Goal: Information Seeking & Learning: Learn about a topic

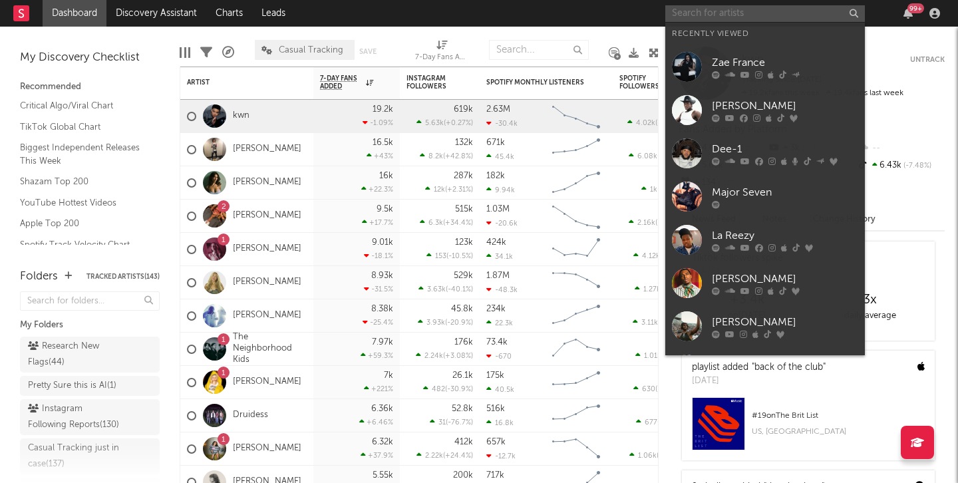
click at [755, 7] on input "text" at bounding box center [764, 13] width 199 height 17
type input "f"
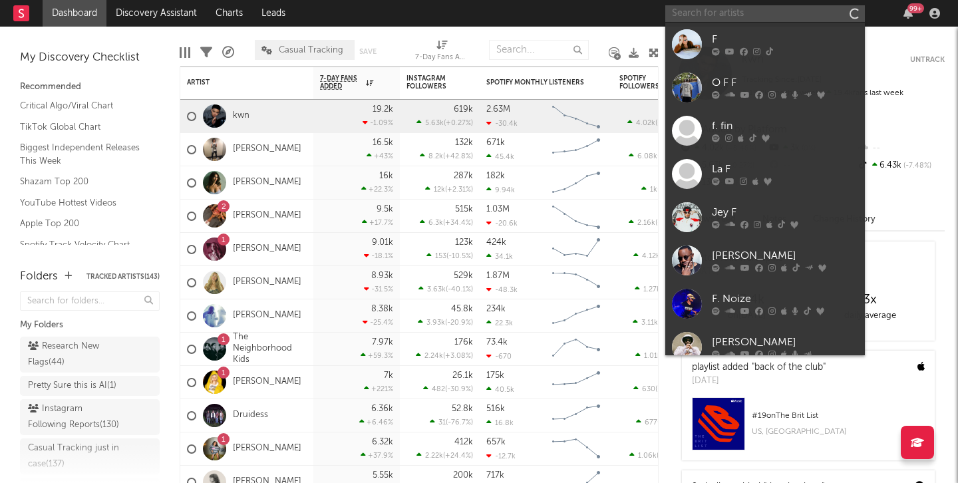
type input "d"
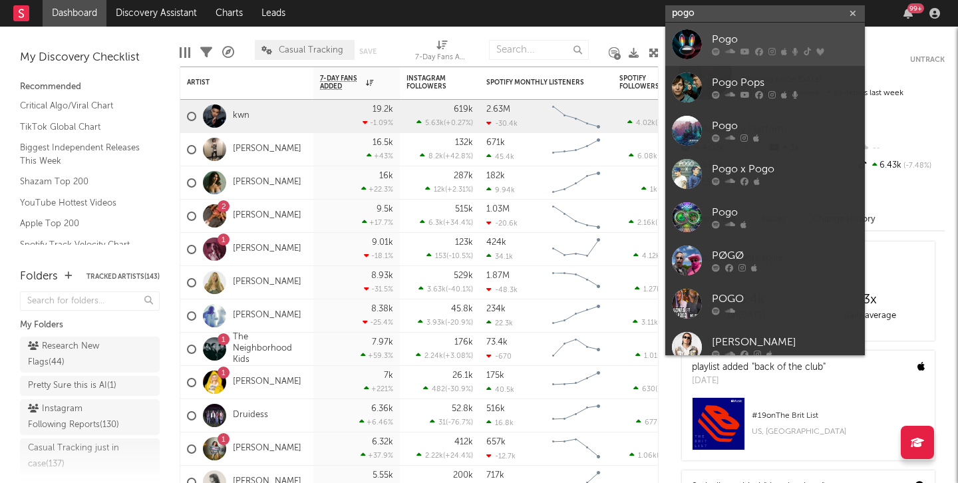
type input "pogo"
click at [709, 49] on link "Pogo" at bounding box center [764, 44] width 199 height 43
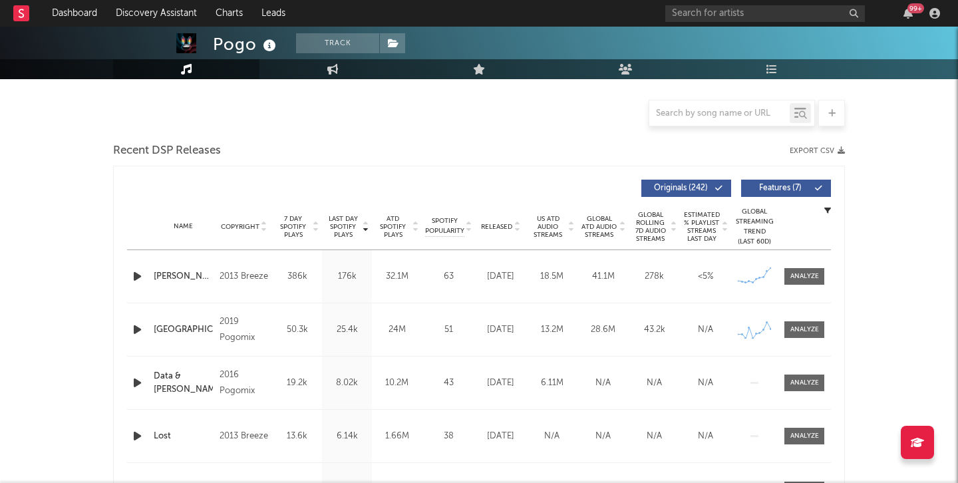
scroll to position [350, 0]
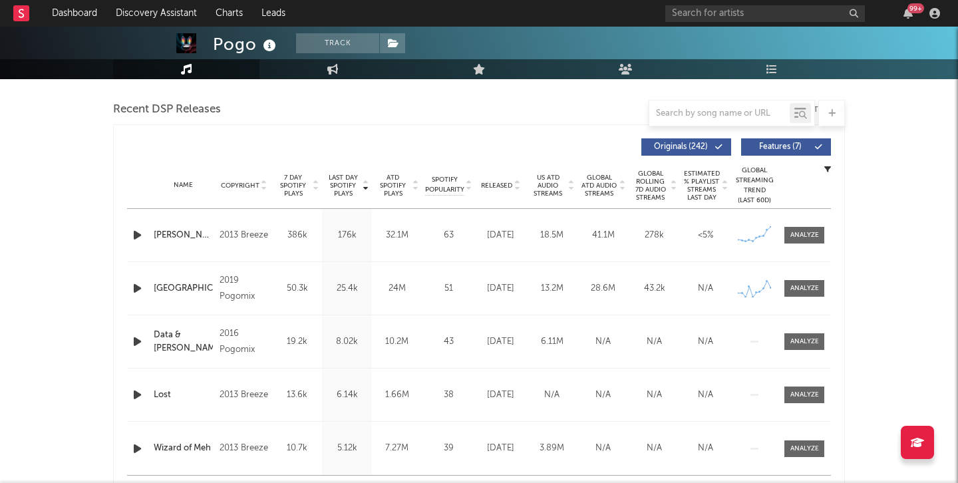
click at [281, 186] on span "7 Day Spotify Plays" at bounding box center [292, 186] width 35 height 24
select select "6m"
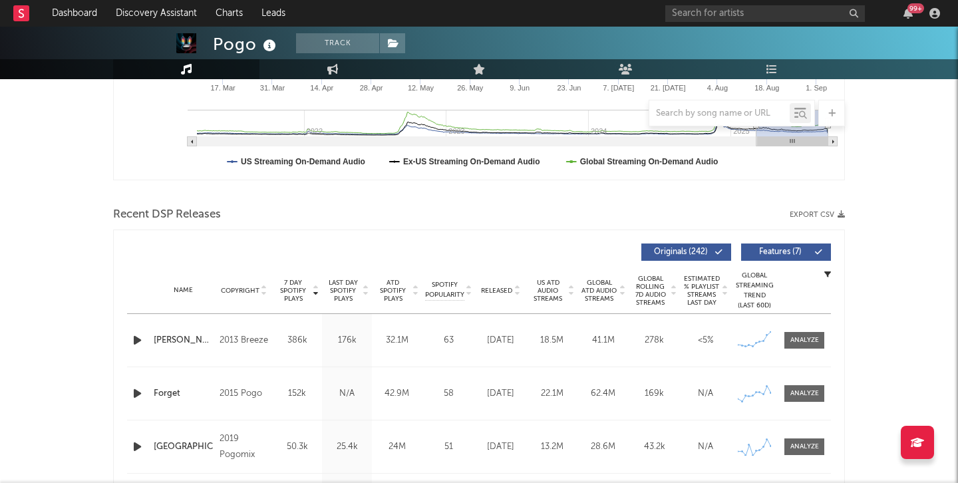
scroll to position [455, 0]
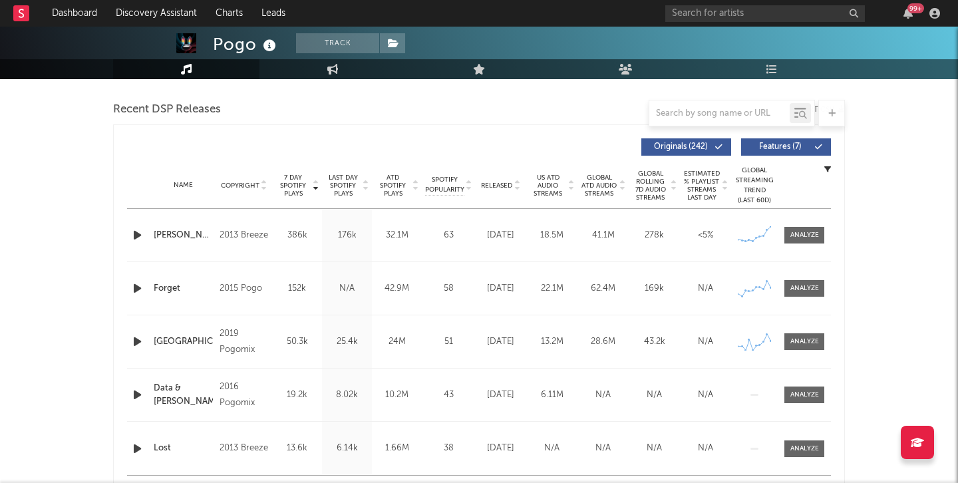
click at [127, 230] on div at bounding box center [138, 235] width 23 height 17
click at [141, 233] on icon "button" at bounding box center [137, 235] width 14 height 17
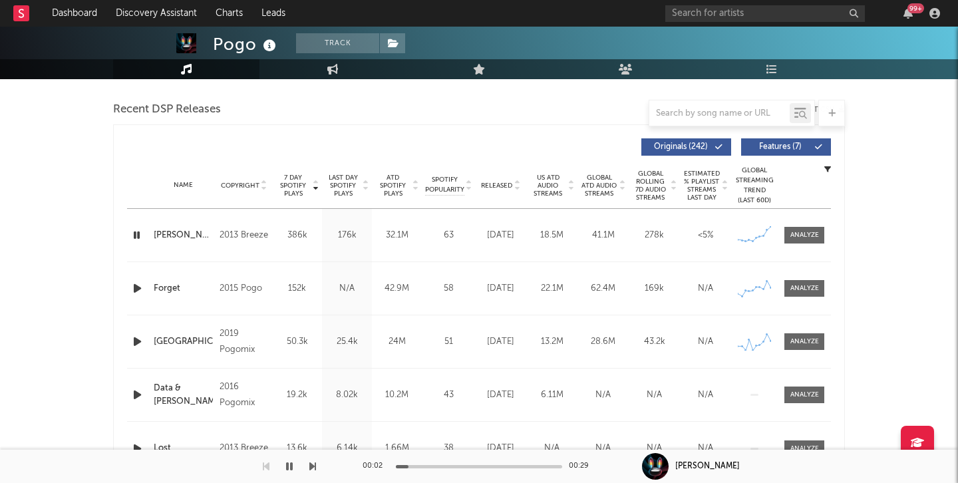
click at [467, 465] on div at bounding box center [479, 466] width 166 height 3
click at [132, 289] on icon "button" at bounding box center [137, 288] width 14 height 17
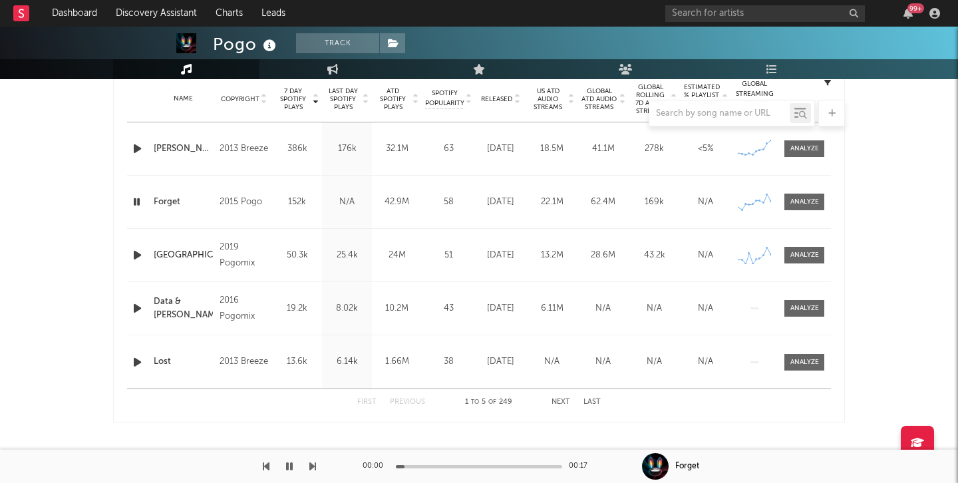
scroll to position [543, 0]
click at [522, 465] on div at bounding box center [479, 466] width 166 height 3
click at [135, 200] on icon "button" at bounding box center [136, 201] width 13 height 17
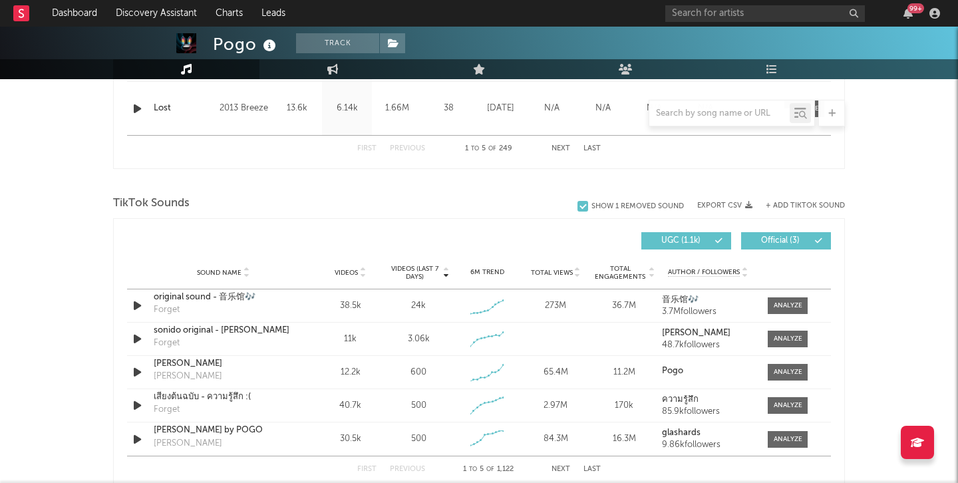
scroll to position [826, 0]
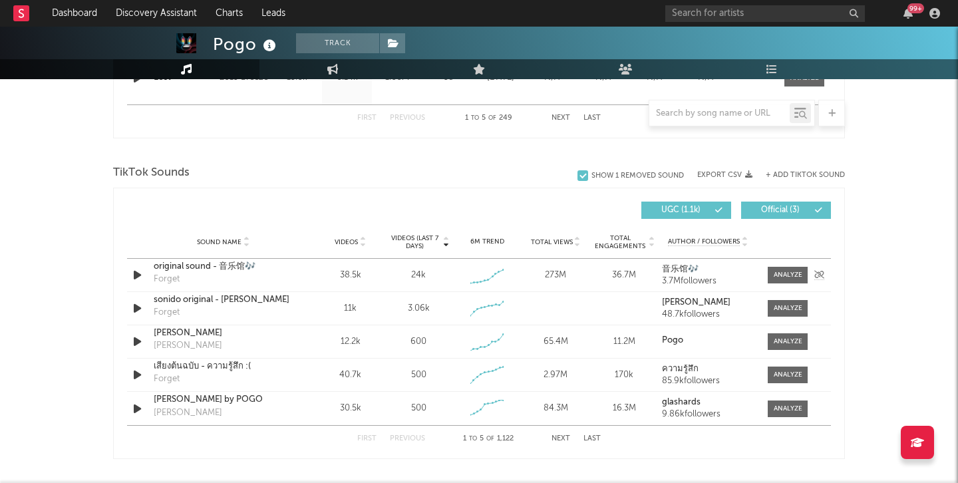
click at [134, 273] on icon "button" at bounding box center [137, 275] width 14 height 17
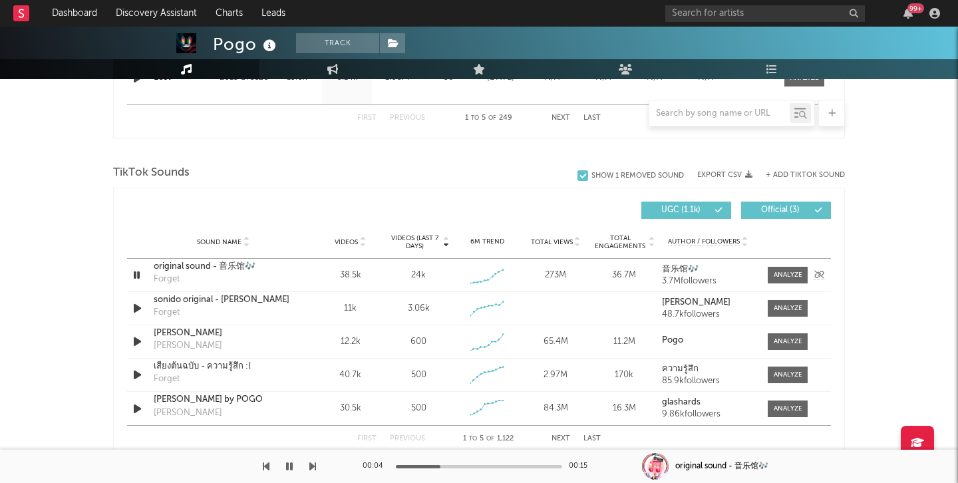
click at [138, 272] on icon "button" at bounding box center [136, 275] width 13 height 17
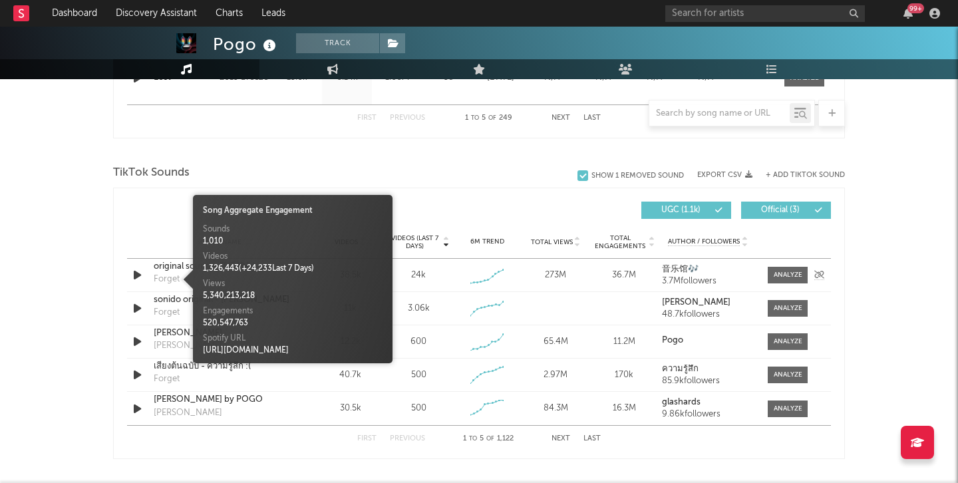
click at [166, 273] on div "Forget" at bounding box center [167, 279] width 26 height 13
click at [176, 271] on div "original sound - 音乐馆🎶" at bounding box center [223, 266] width 139 height 13
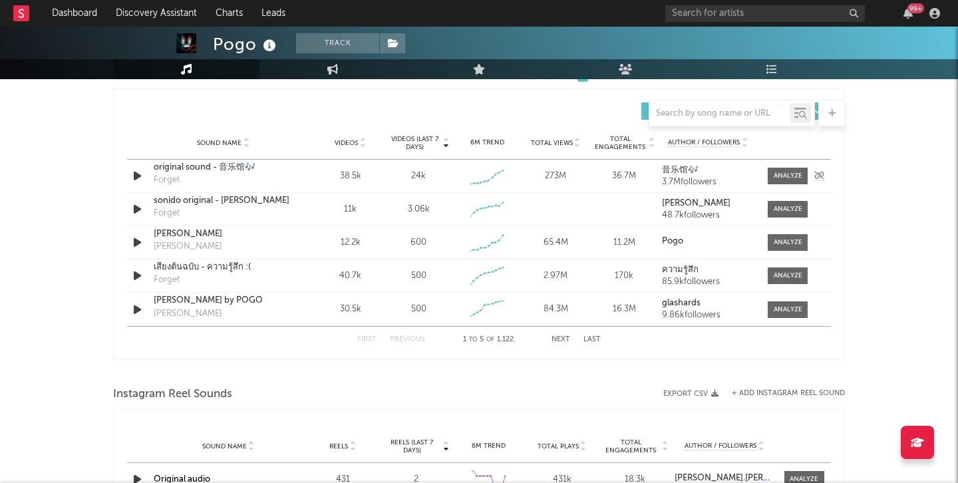
scroll to position [924, 0]
click at [561, 339] on button "Next" at bounding box center [560, 340] width 19 height 7
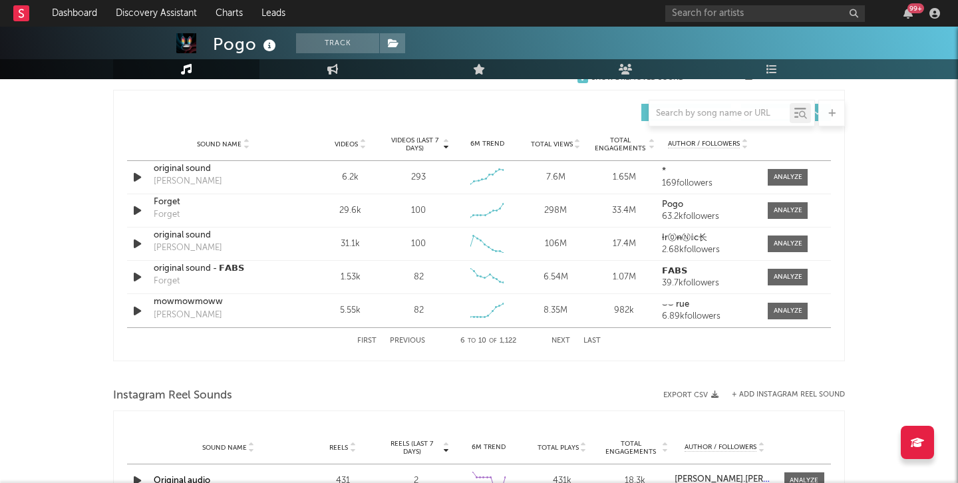
click at [362, 340] on button "First" at bounding box center [366, 340] width 19 height 7
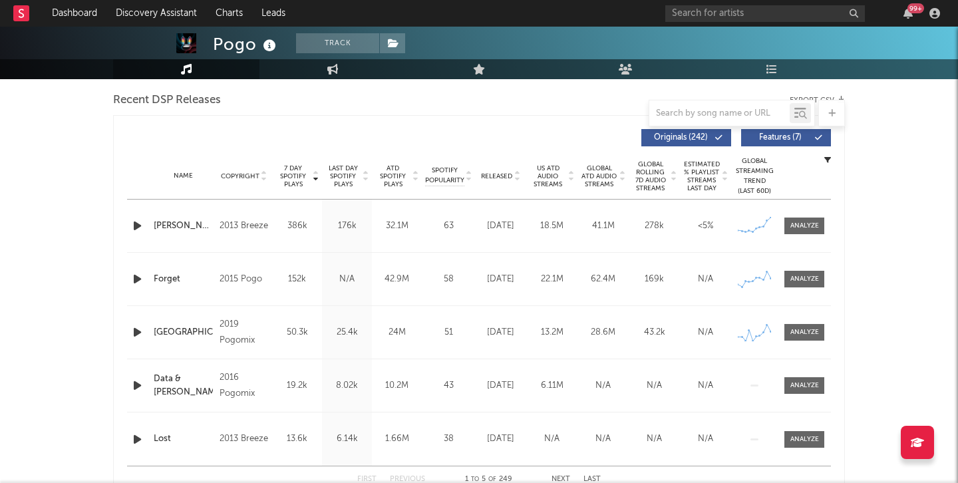
scroll to position [458, 0]
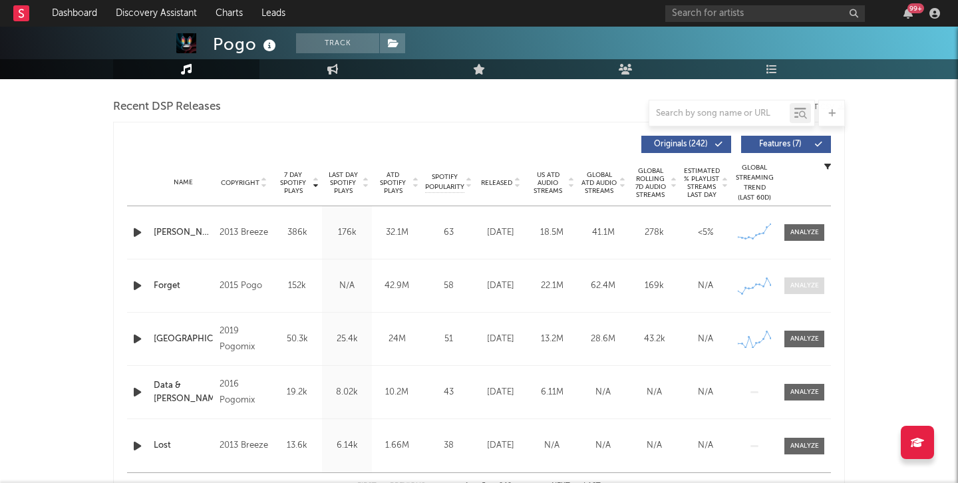
click at [818, 284] on div at bounding box center [804, 286] width 29 height 10
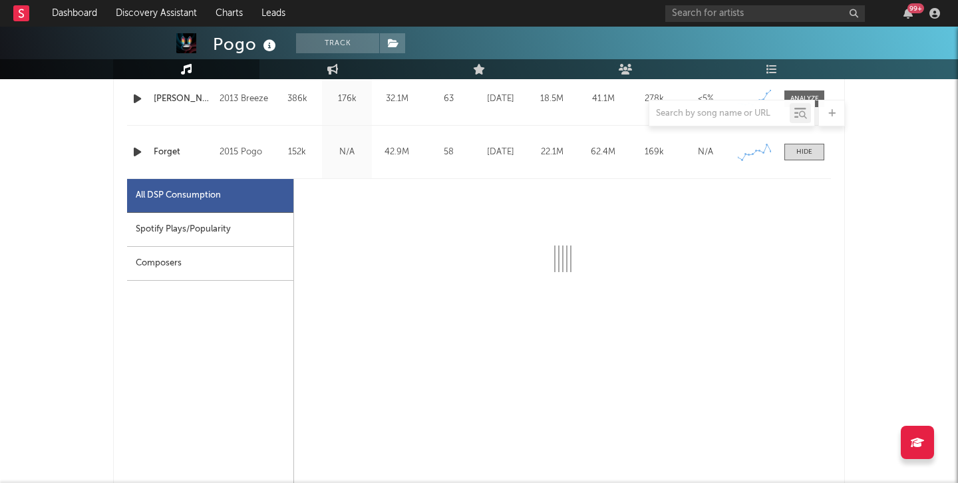
scroll to position [608, 0]
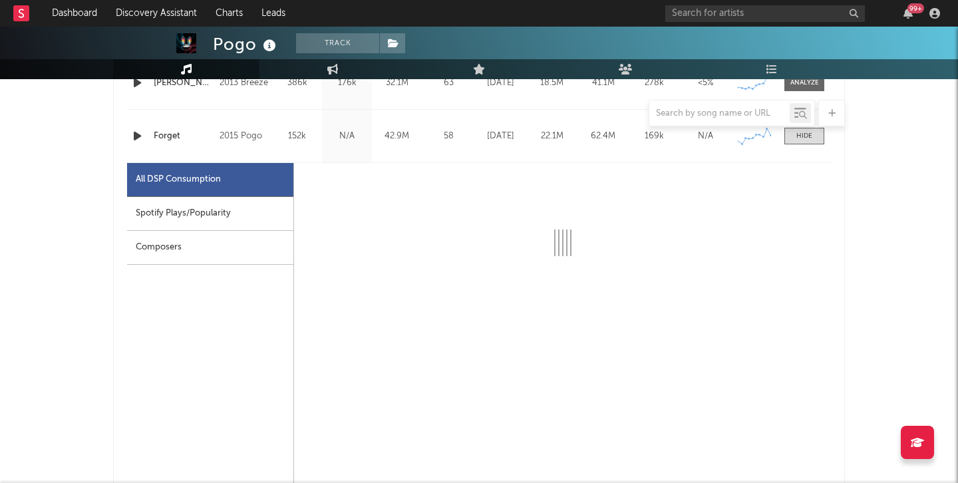
select select "6m"
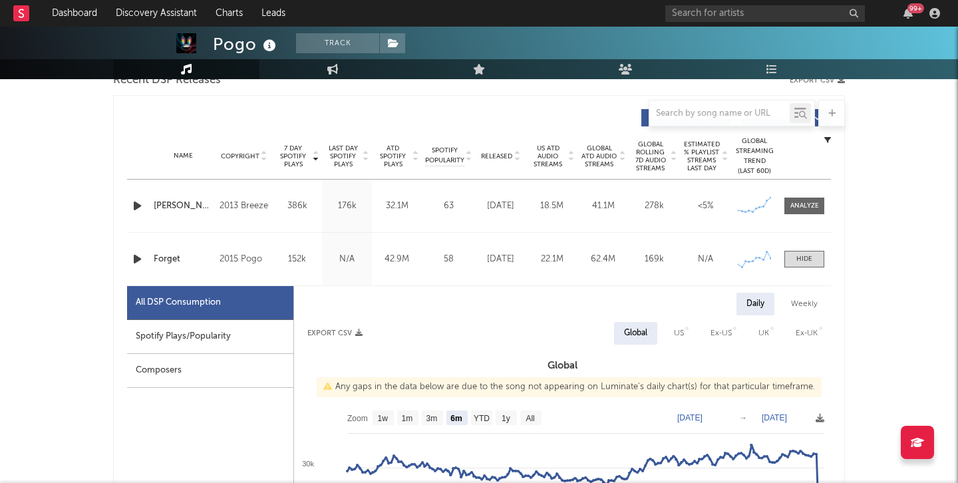
scroll to position [467, 0]
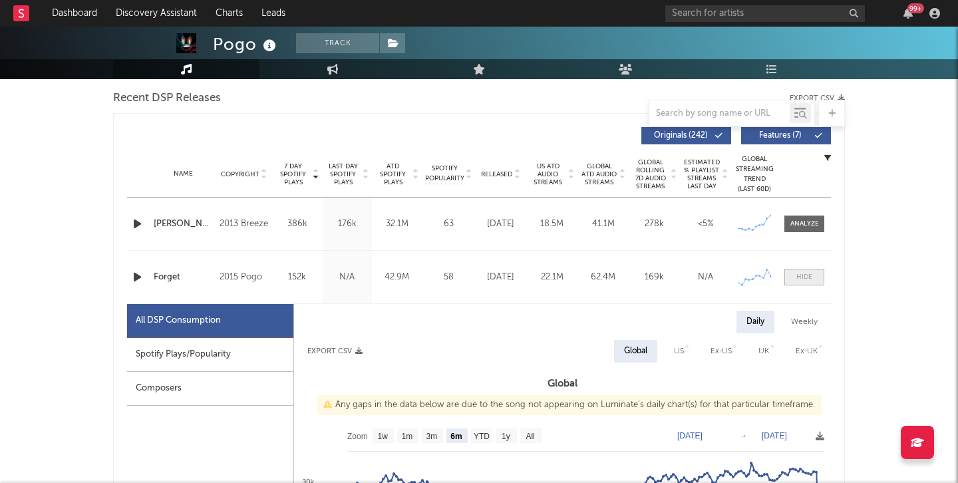
click at [810, 277] on div at bounding box center [804, 277] width 16 height 10
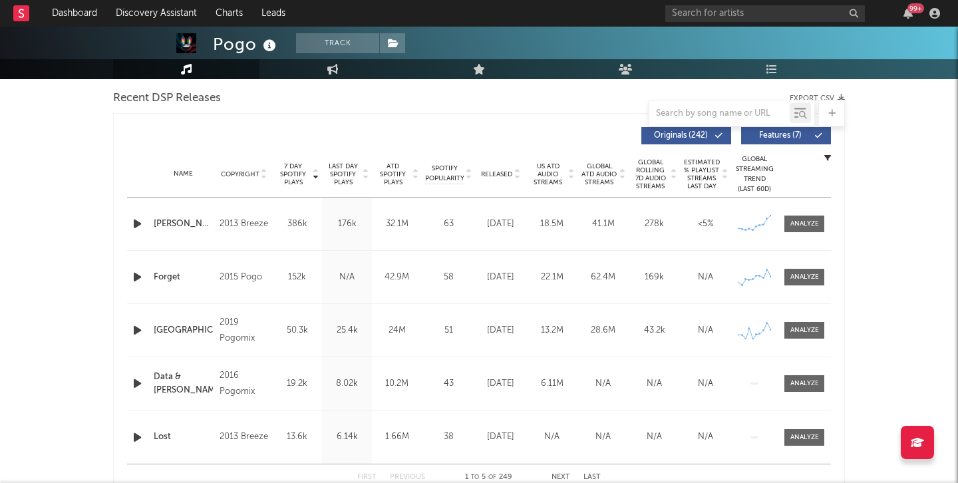
click at [819, 215] on div "Name [PERSON_NAME] Copyright 2013 Breeze Label Breeze Album Names Wonderland Co…" at bounding box center [478, 223] width 703 height 53
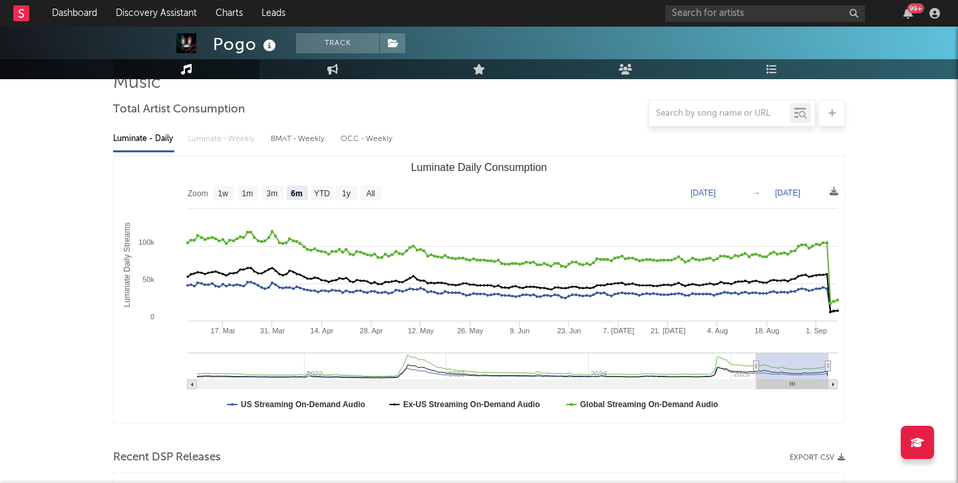
scroll to position [0, 0]
